Goal: Task Accomplishment & Management: Manage account settings

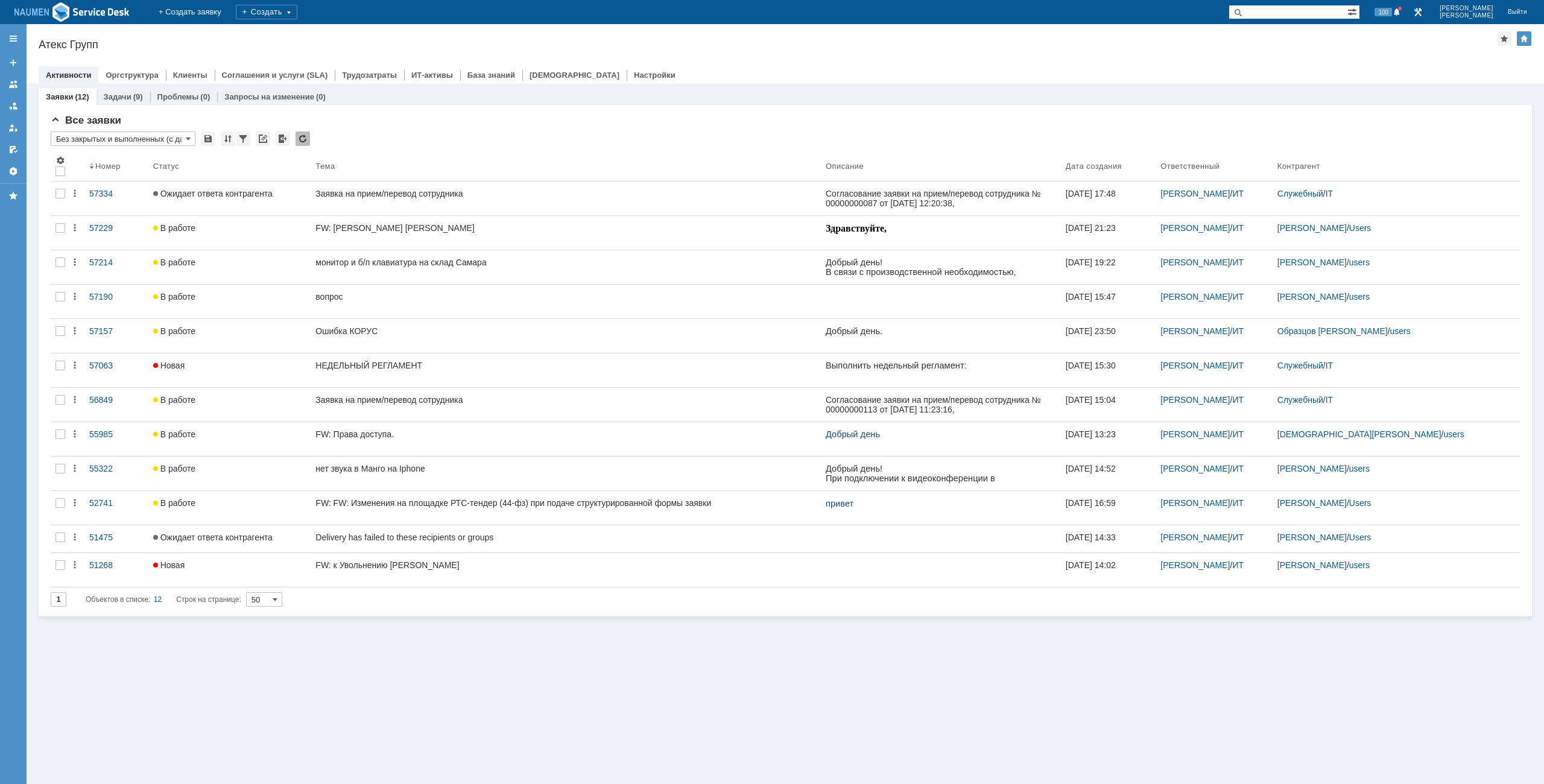
click at [1207, 655] on div "Заявки (12) Задачи (9) Проблемы (0) Запросы на изменение (0) Все заявки * Без з…" at bounding box center [786, 433] width 1518 height 701
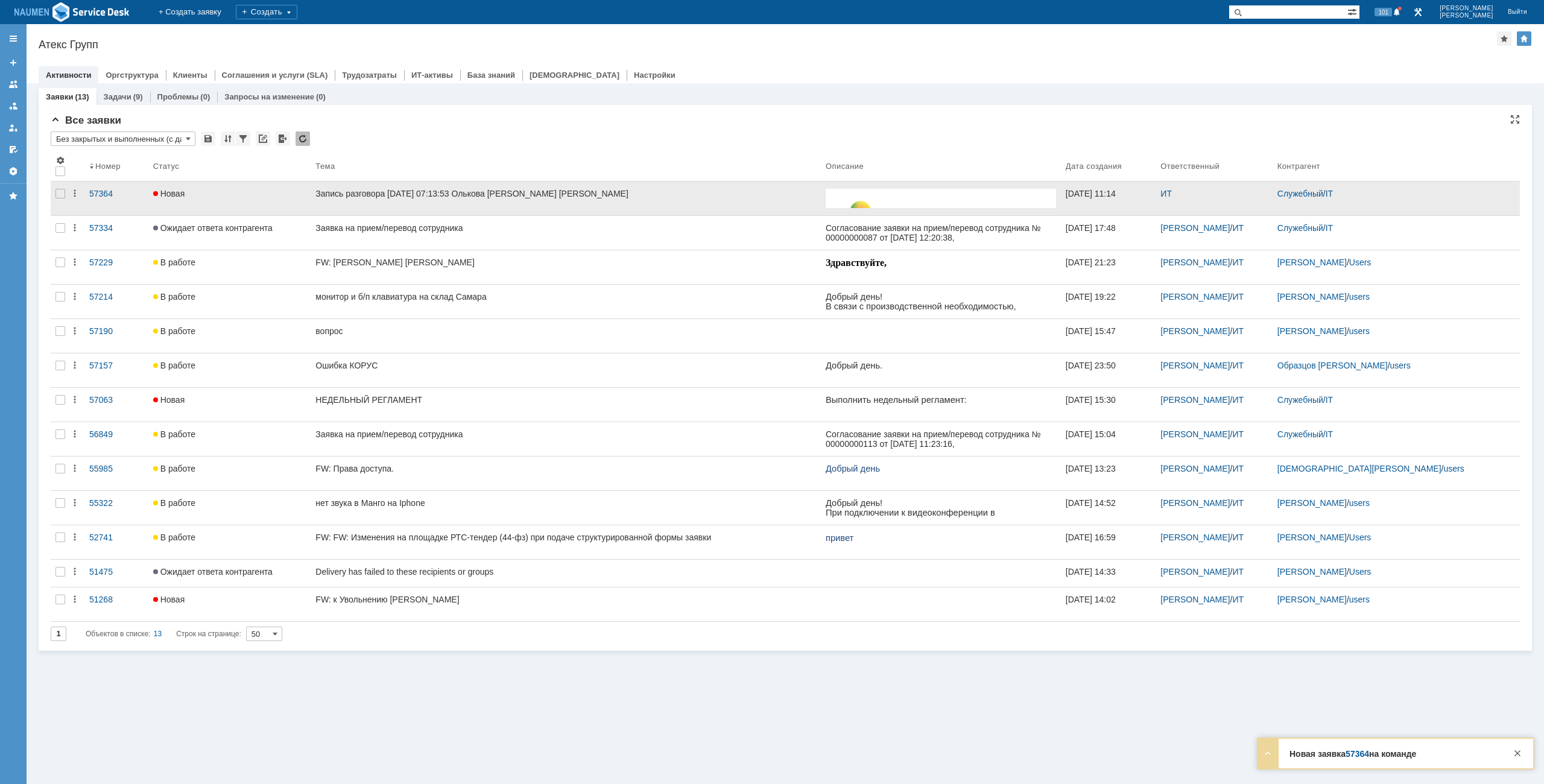
click at [60, 201] on div at bounding box center [60, 198] width 19 height 34
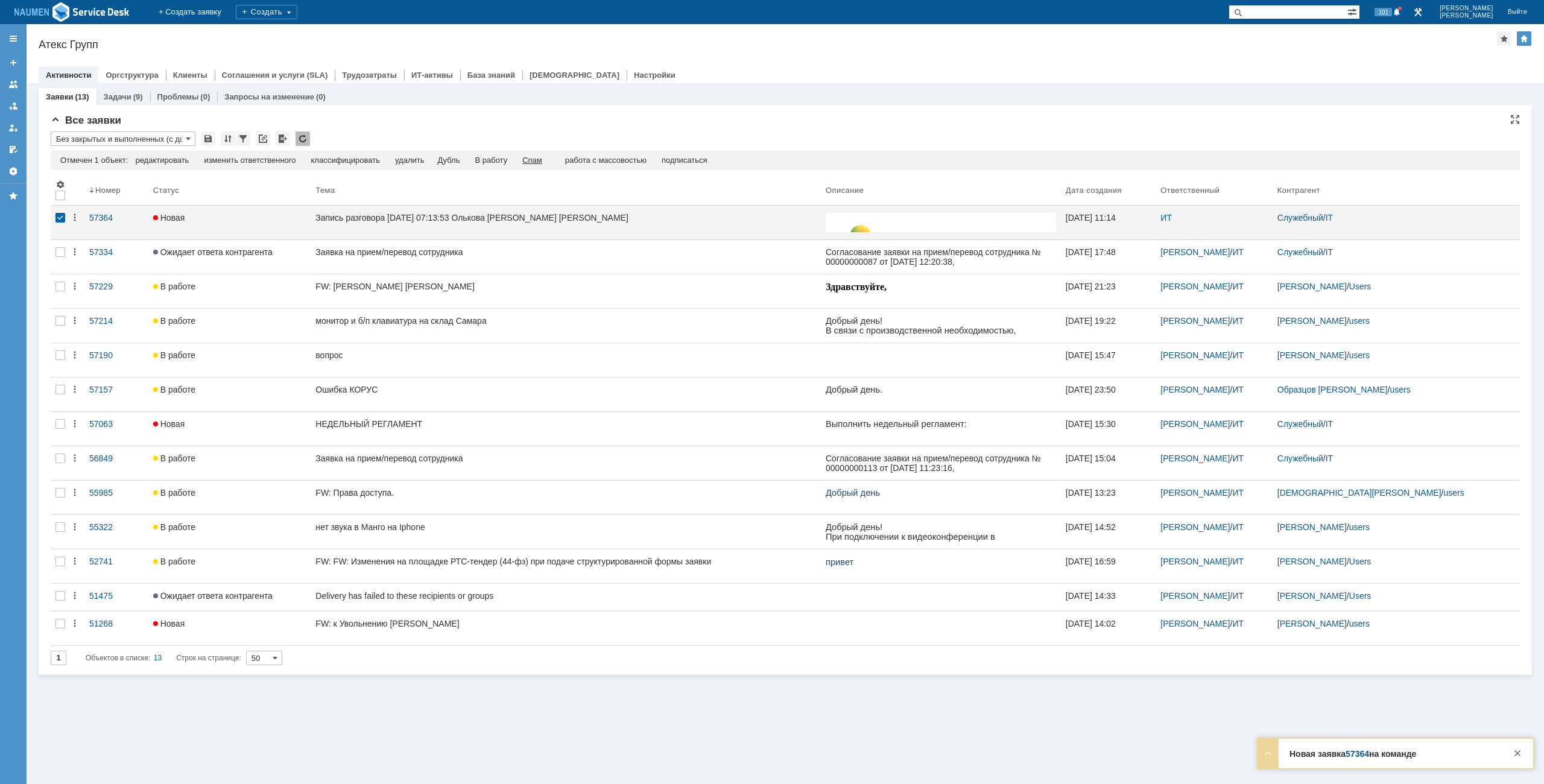
click at [542, 159] on div "Спам" at bounding box center [532, 160] width 20 height 9
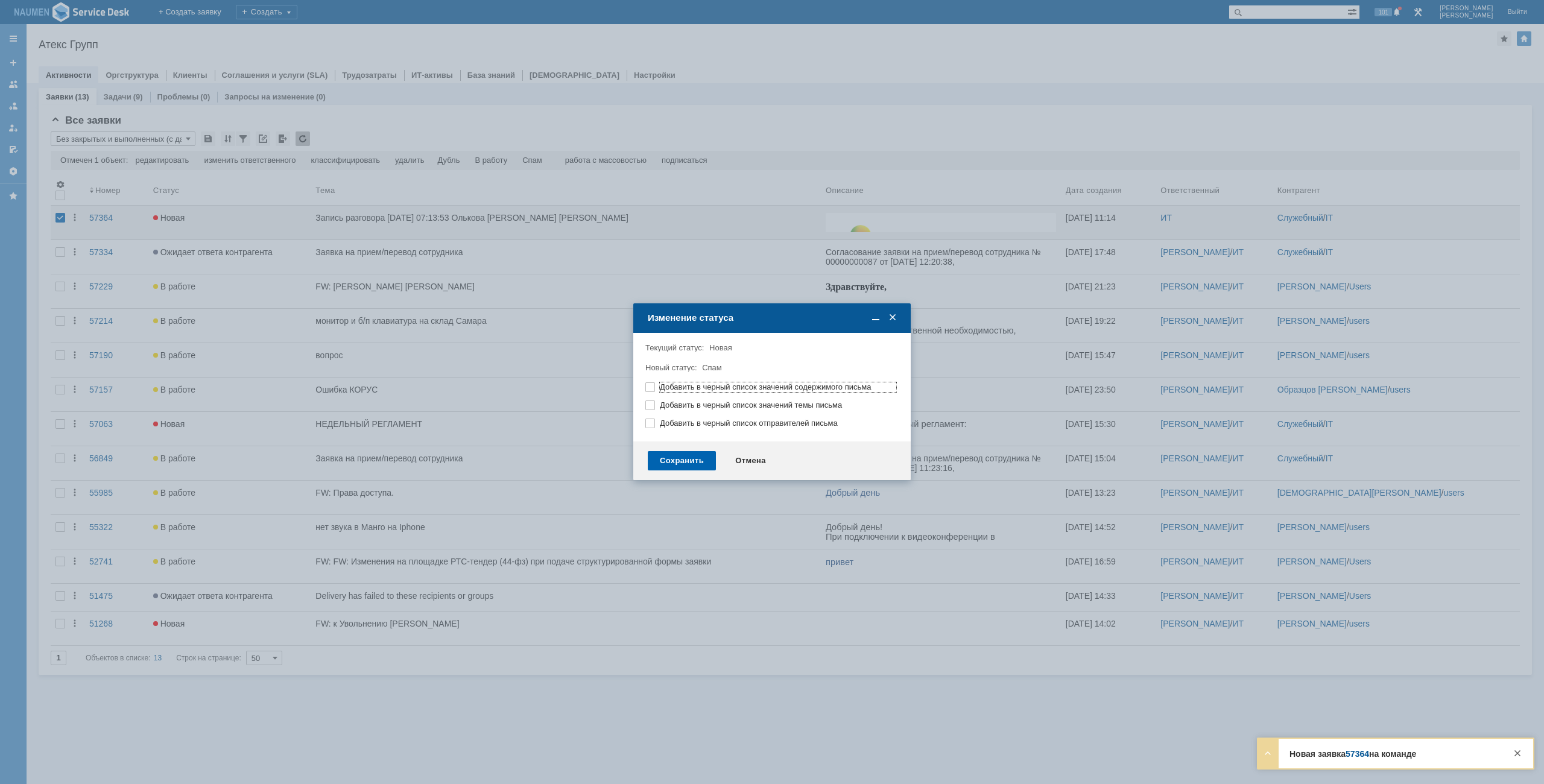
click at [686, 451] on div "Сохранить" at bounding box center [681, 461] width 68 height 19
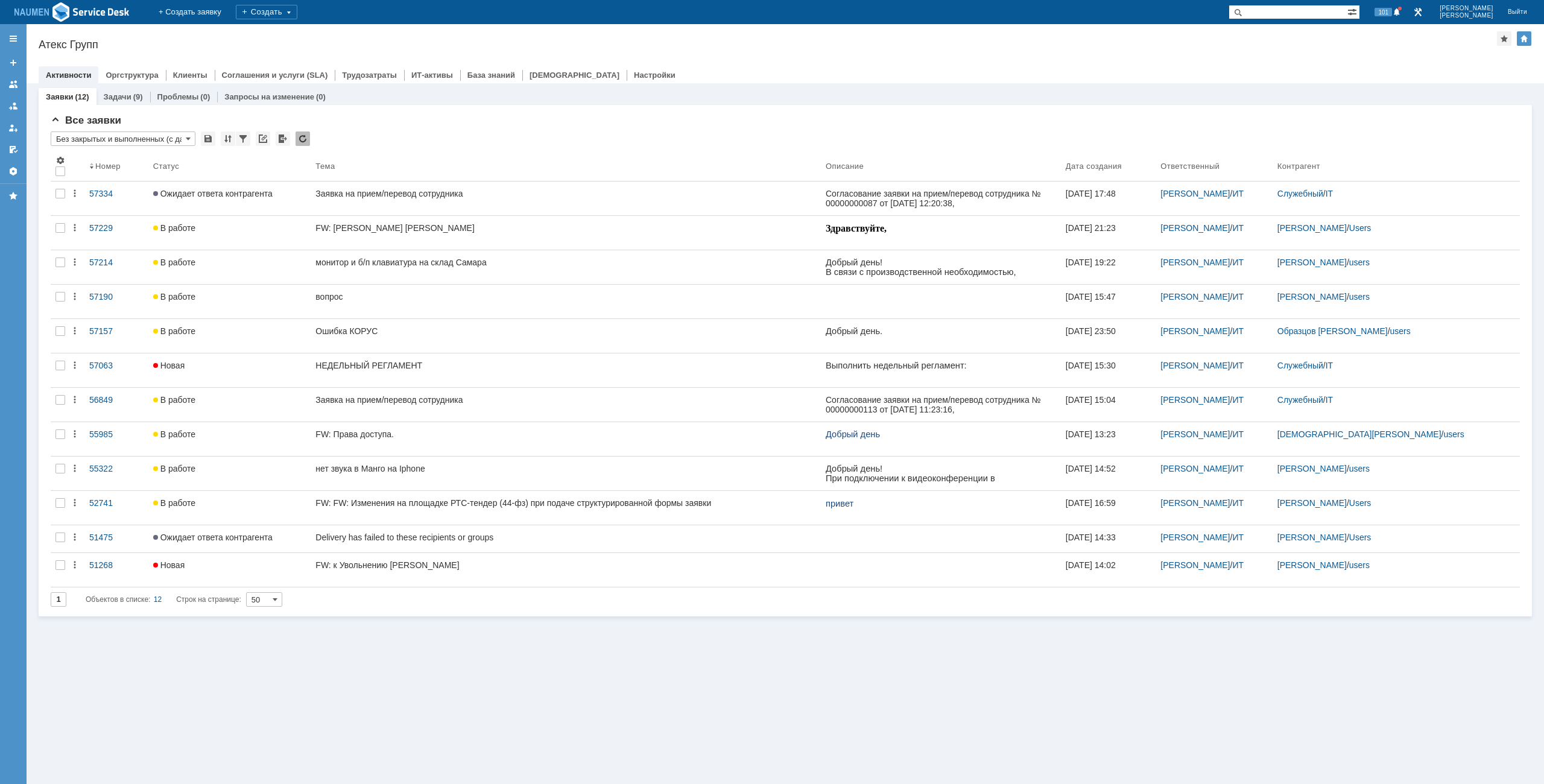
click at [1273, 62] on div at bounding box center [785, 62] width 1493 height 9
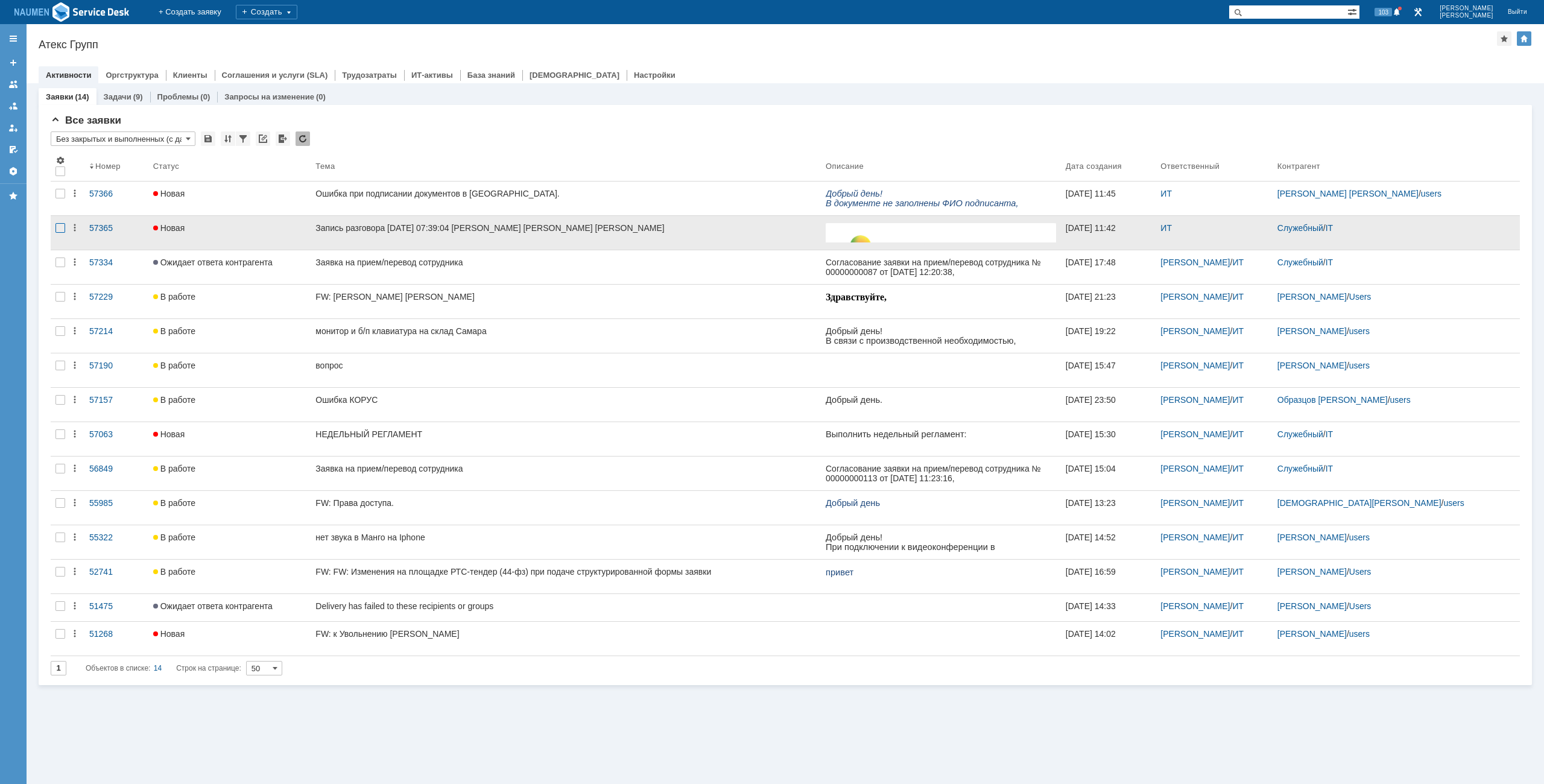
click at [60, 226] on div at bounding box center [60, 228] width 9 height 9
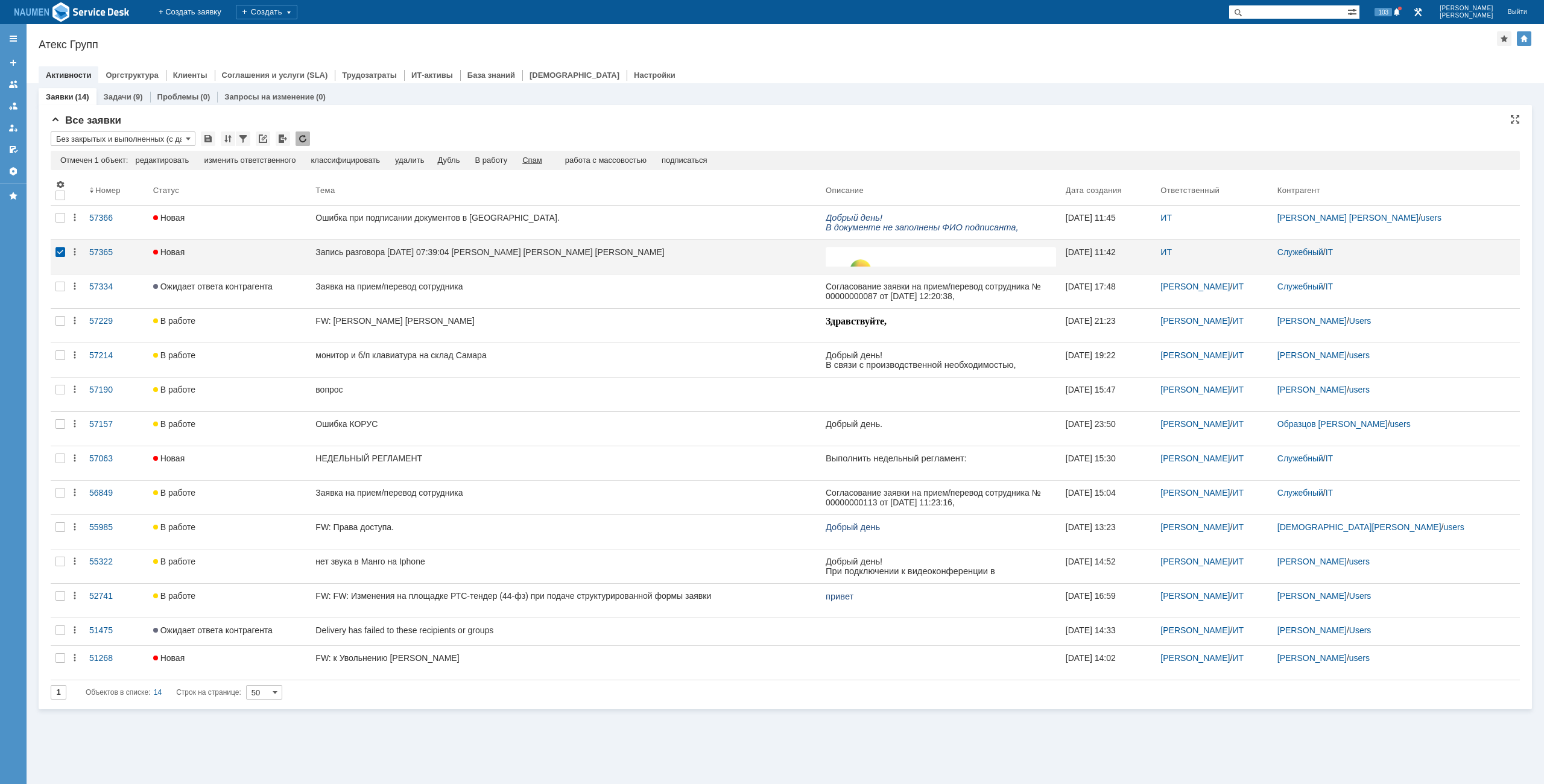
click at [540, 160] on div "Спам" at bounding box center [532, 160] width 20 height 9
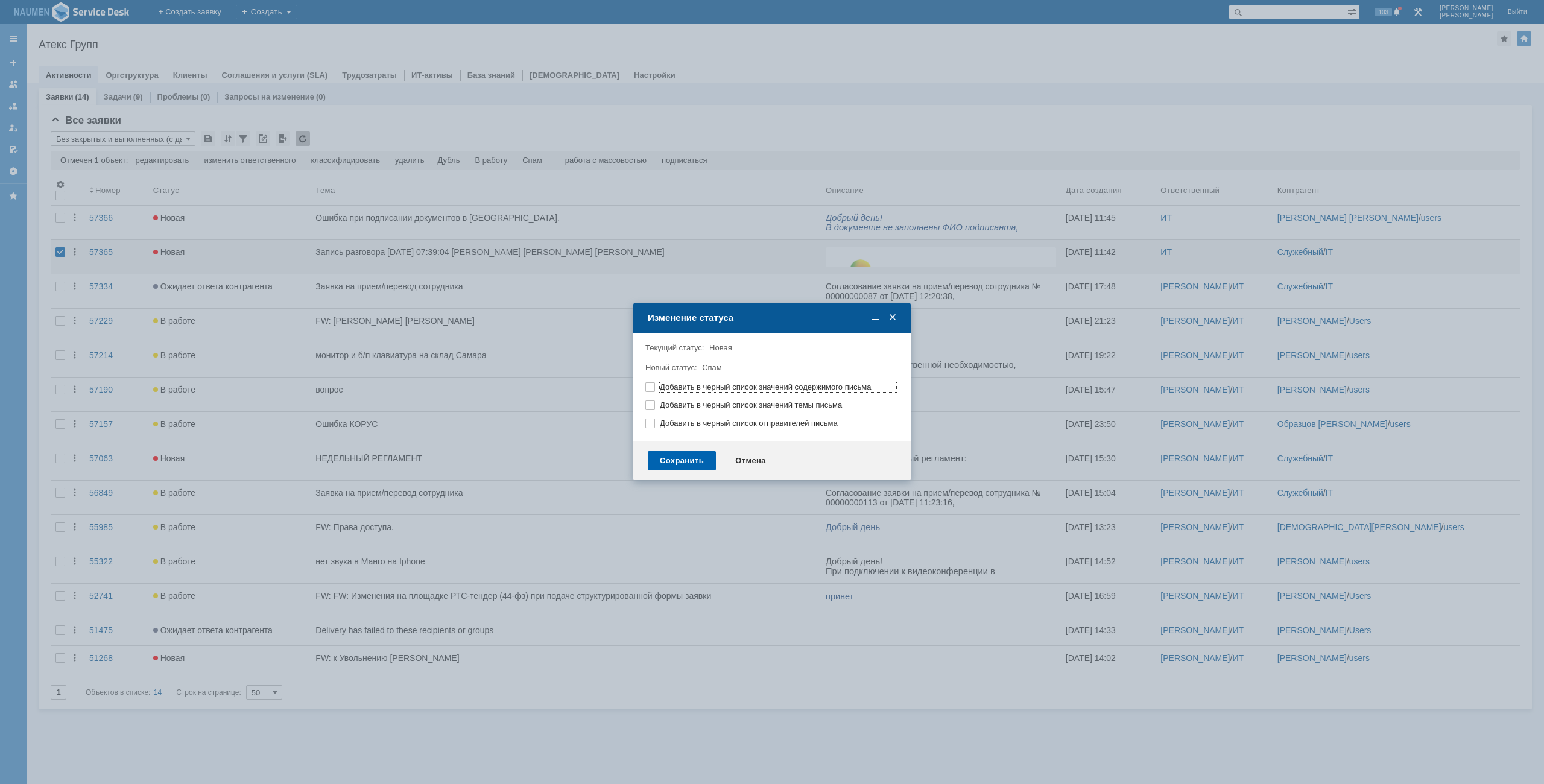
click at [689, 454] on div "Сохранить" at bounding box center [681, 461] width 68 height 19
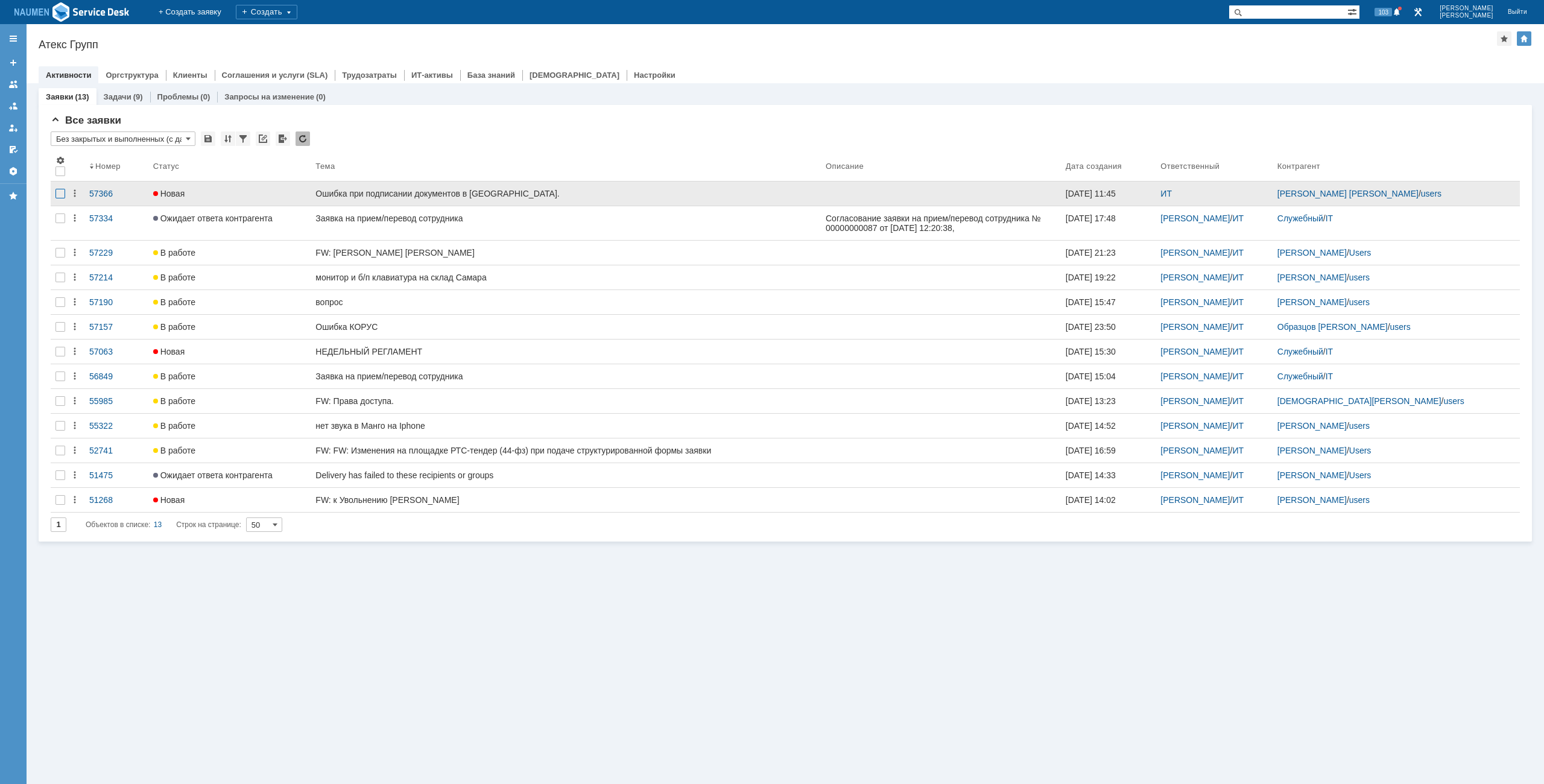
click at [62, 196] on div at bounding box center [60, 194] width 9 height 9
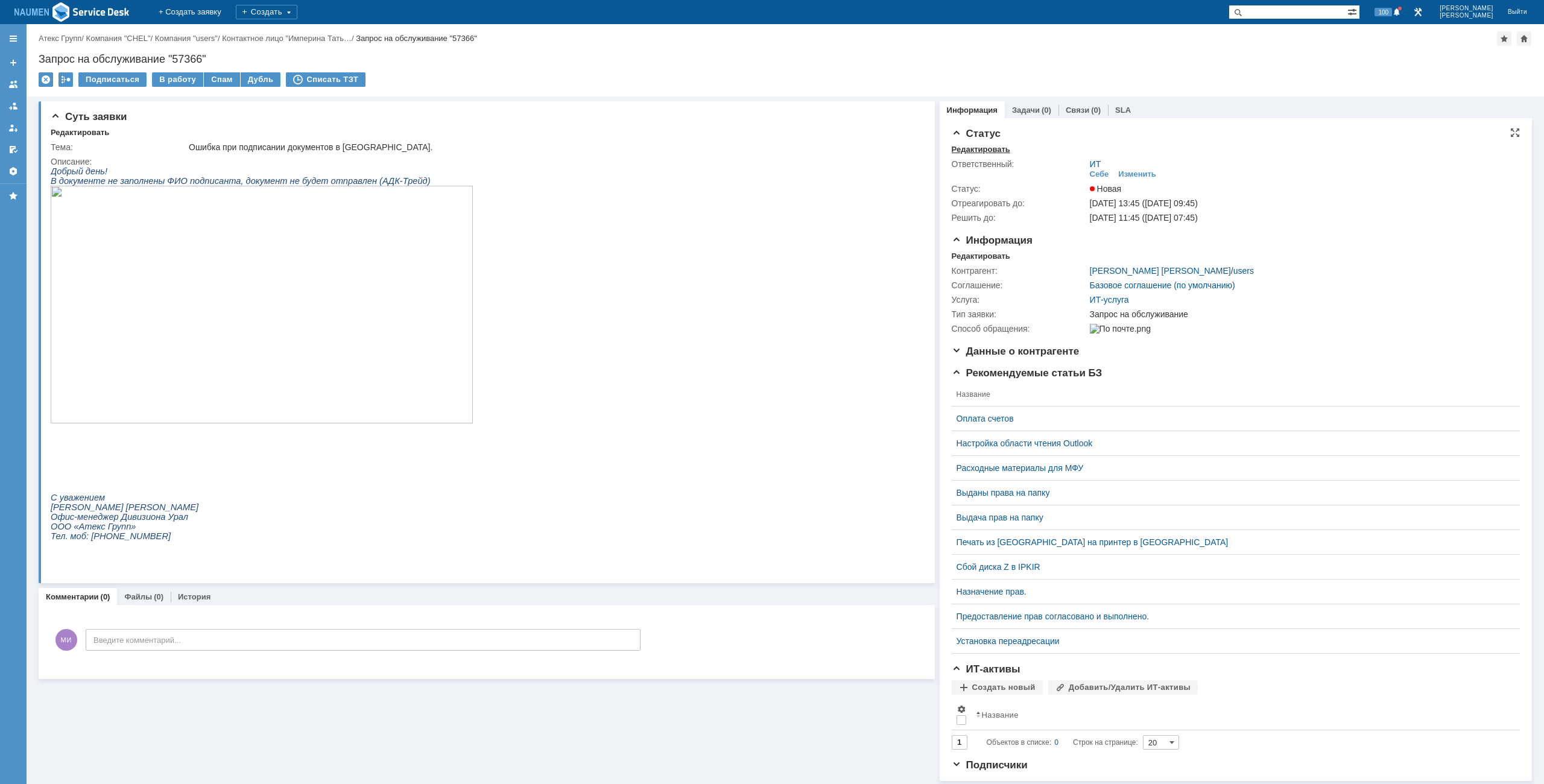
click at [983, 152] on div "Редактировать" at bounding box center [981, 149] width 59 height 9
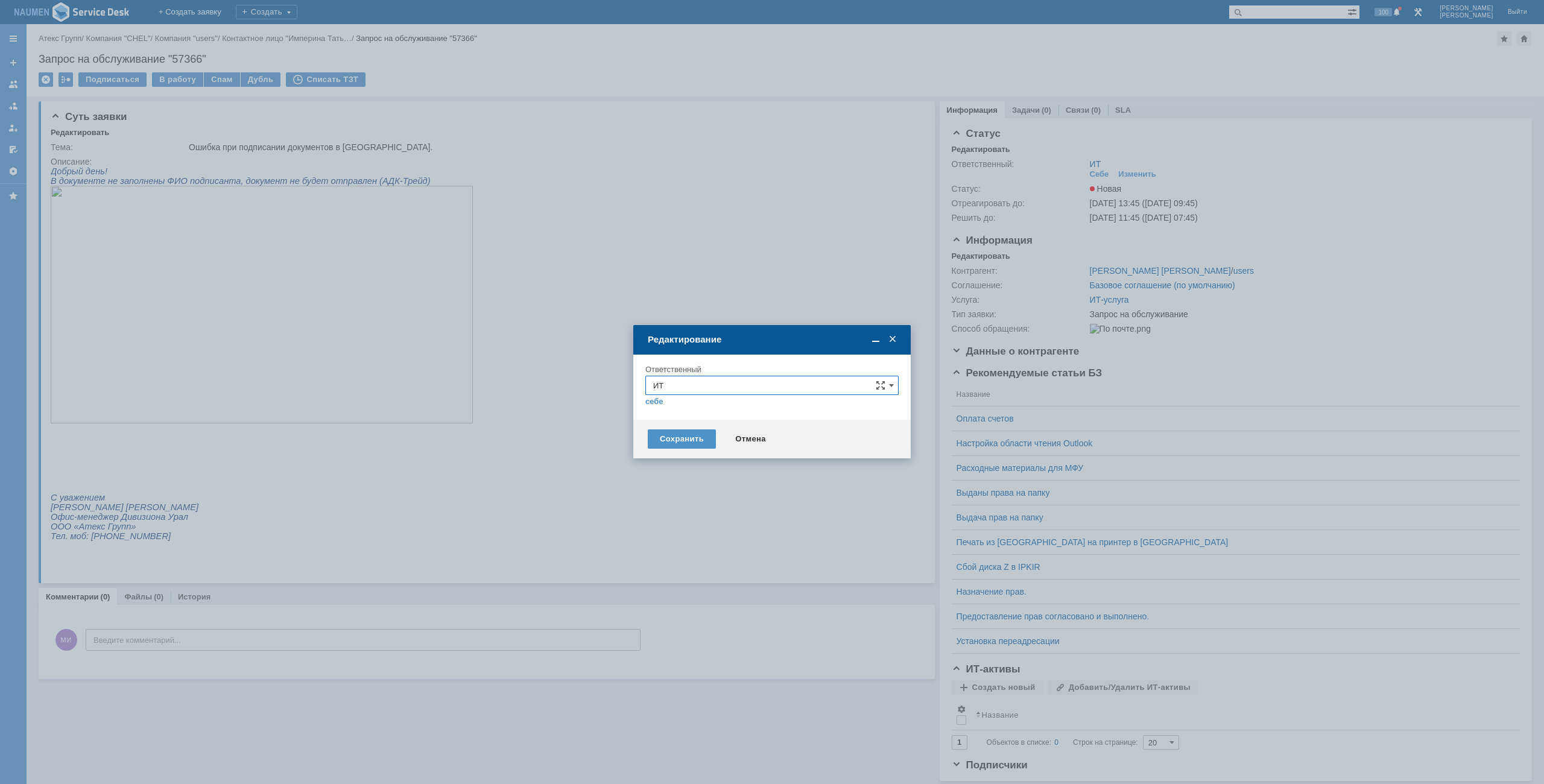
click at [729, 379] on input "ИТ" at bounding box center [772, 385] width 253 height 19
click at [710, 386] on input "ИТ" at bounding box center [772, 385] width 253 height 19
click at [680, 522] on div "АСУ" at bounding box center [772, 527] width 252 height 19
click at [696, 437] on div "Сохранить" at bounding box center [681, 439] width 68 height 19
type input "АСУ"
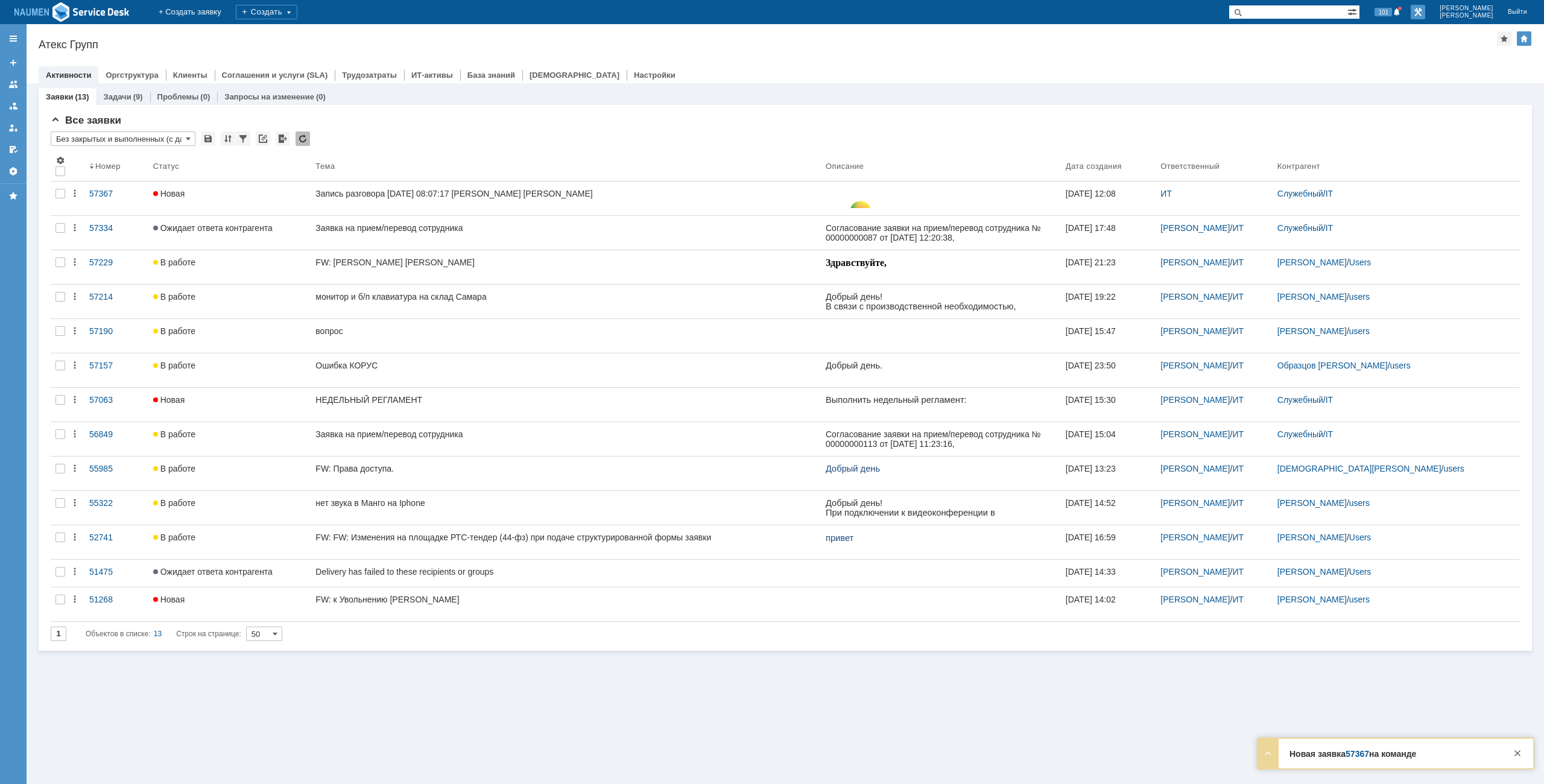
click at [1425, 12] on link at bounding box center [1418, 12] width 14 height 14
